Goal: Navigation & Orientation: Find specific page/section

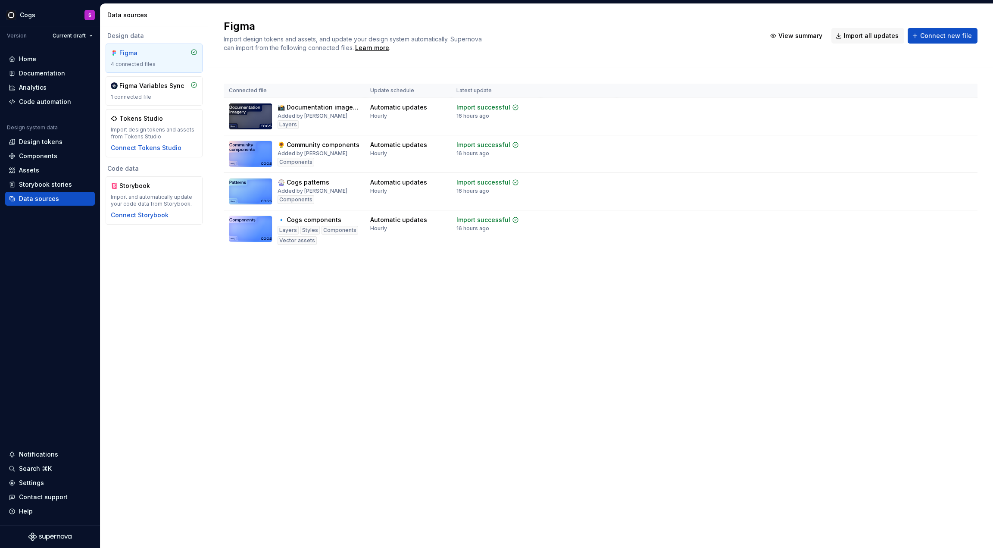
click at [192, 446] on div "Design data Figma 4 connected files Figma Variables Sync 1 connected file Token…" at bounding box center [153, 287] width 107 height 522
drag, startPoint x: 135, startPoint y: 12, endPoint x: 44, endPoint y: 58, distance: 101.8
click at [44, 58] on div "Home" at bounding box center [50, 59] width 83 height 9
